Goal: Navigation & Orientation: Find specific page/section

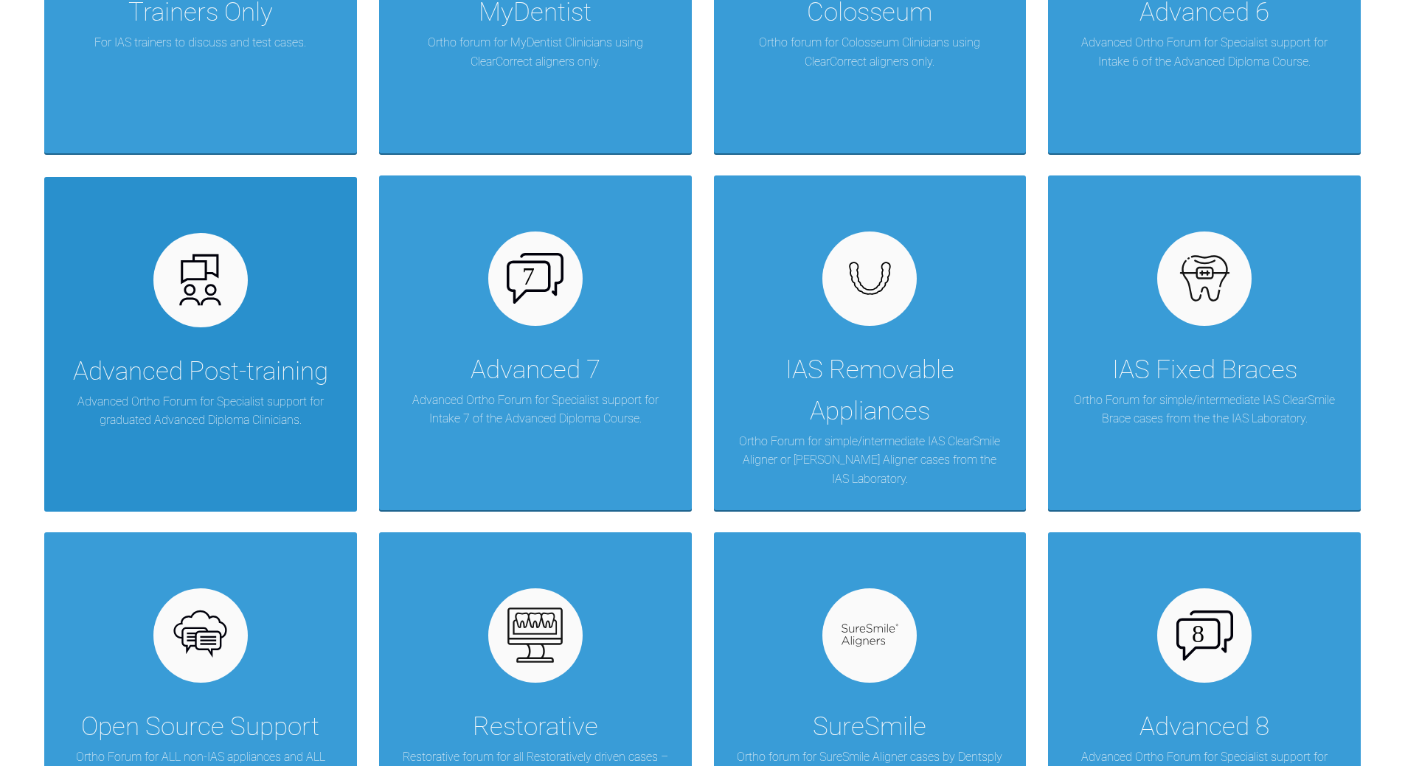
click at [243, 329] on div "Advanced Post-training Advanced Ortho Forum for Specialist support for graduate…" at bounding box center [200, 344] width 313 height 335
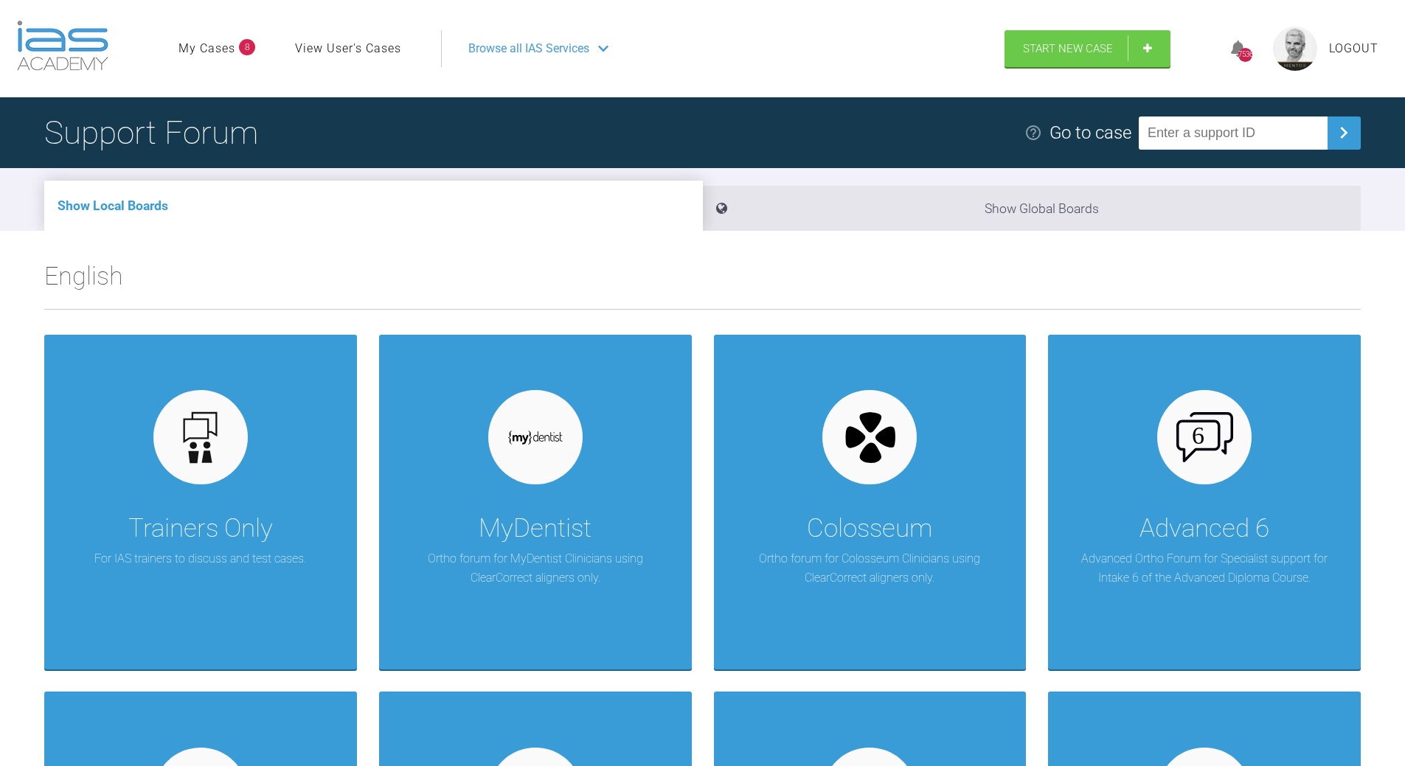
click at [55, 49] on img at bounding box center [62, 46] width 91 height 50
click at [56, 41] on img at bounding box center [62, 46] width 91 height 50
click at [586, 51] on span "Browse all IAS Services" at bounding box center [528, 48] width 121 height 19
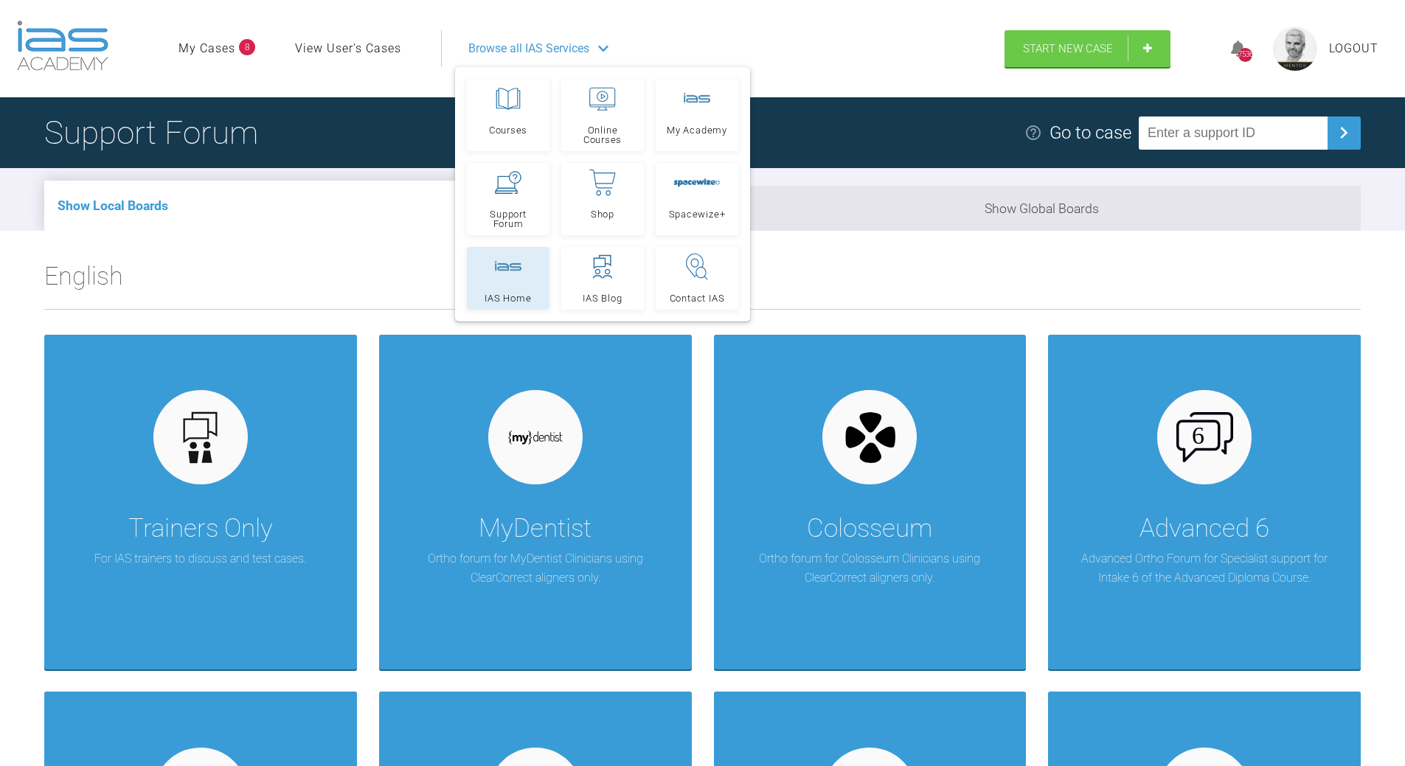
click at [526, 277] on link "IAS Home" at bounding box center [508, 278] width 83 height 63
